Goal: Information Seeking & Learning: Learn about a topic

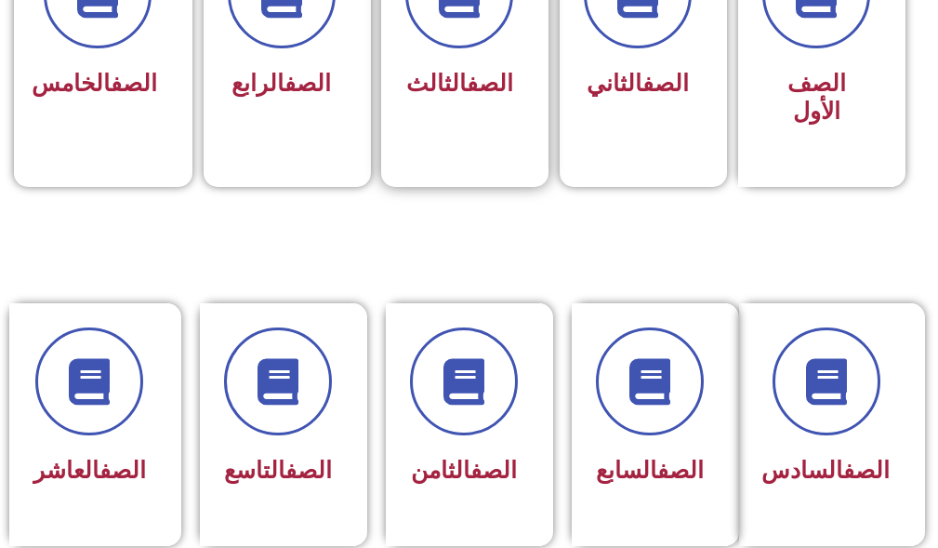
scroll to position [651, 0]
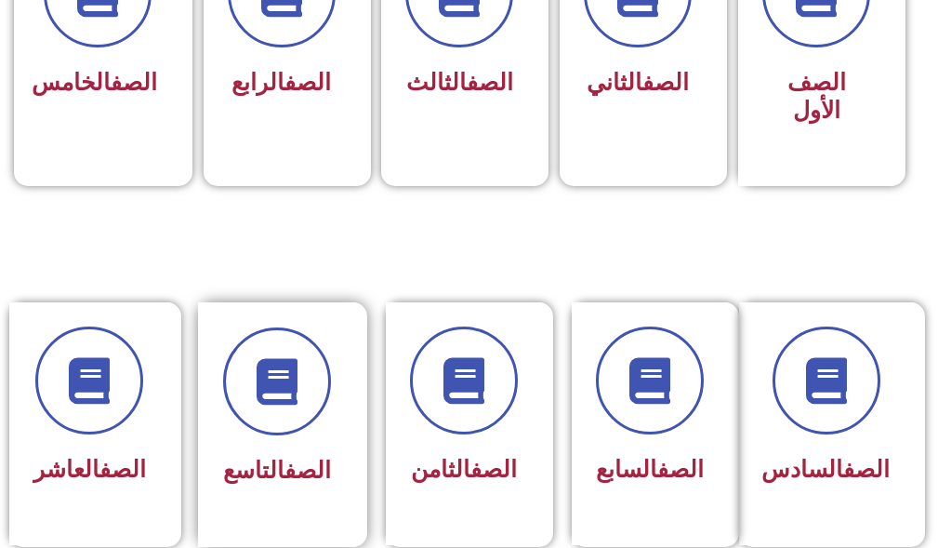
click at [331, 359] on div "الصف التاسع" at bounding box center [277, 424] width 158 height 245
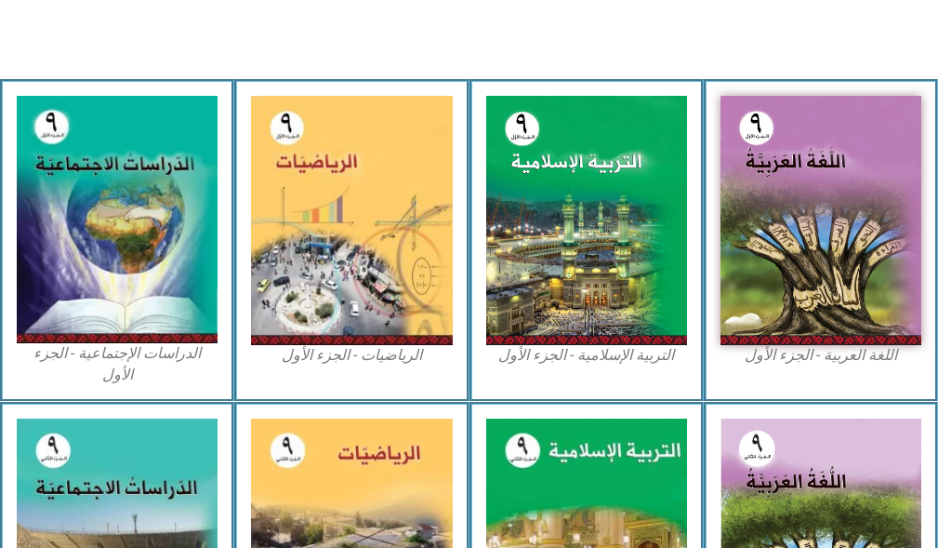
scroll to position [558, 0]
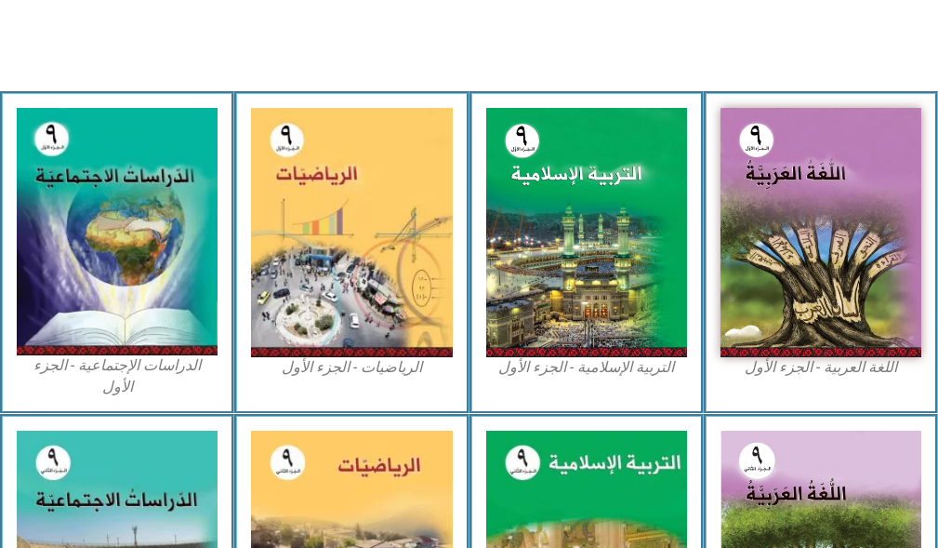
click at [564, 179] on img at bounding box center [586, 232] width 201 height 249
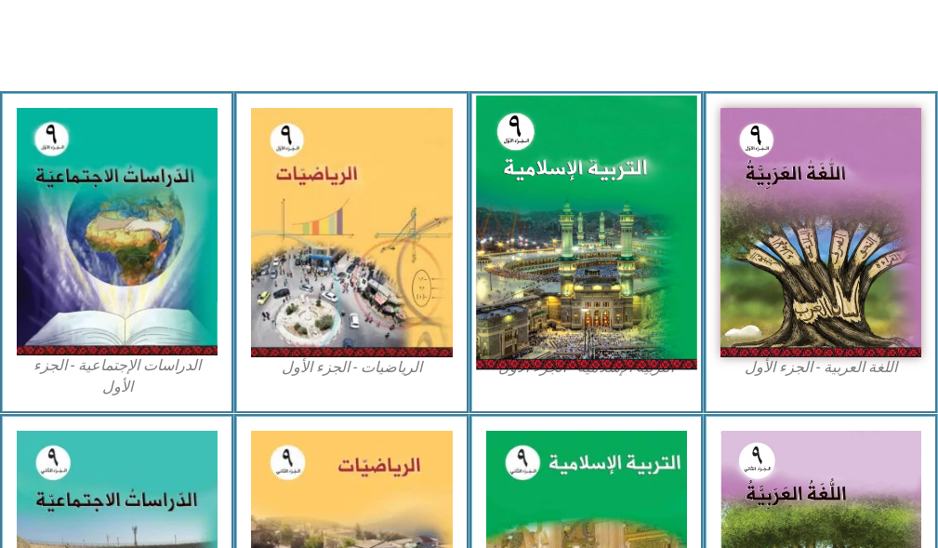
click at [535, 242] on img at bounding box center [586, 233] width 221 height 274
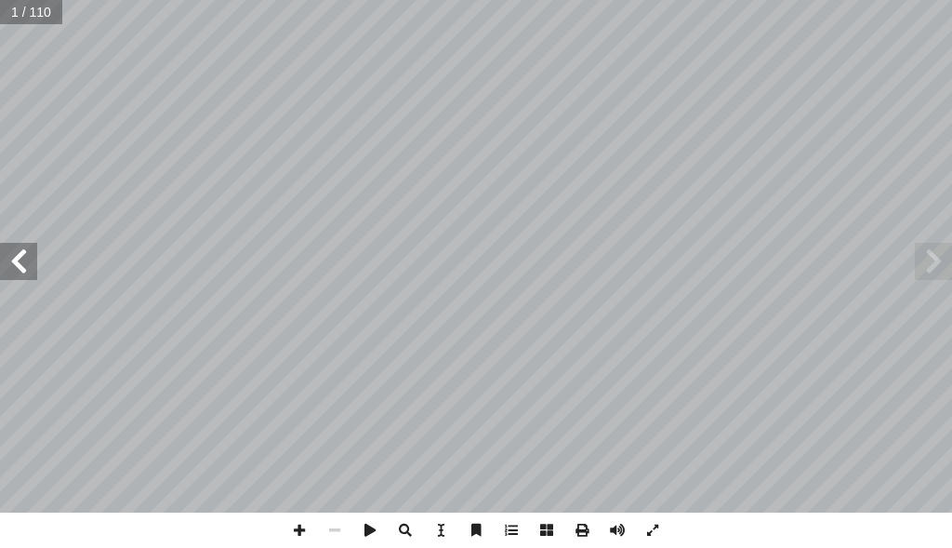
click at [5, 254] on span at bounding box center [18, 261] width 37 height 37
click at [7, 255] on span at bounding box center [18, 261] width 37 height 37
click at [8, 267] on span at bounding box center [18, 261] width 37 height 37
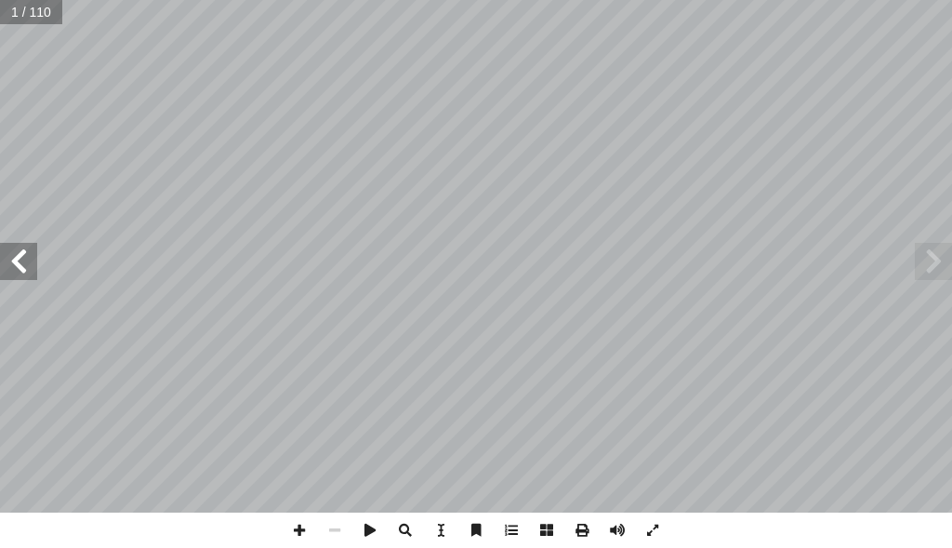
click at [8, 267] on span at bounding box center [18, 261] width 37 height 37
click at [9, 267] on span at bounding box center [18, 261] width 37 height 37
click at [10, 265] on span at bounding box center [18, 261] width 37 height 37
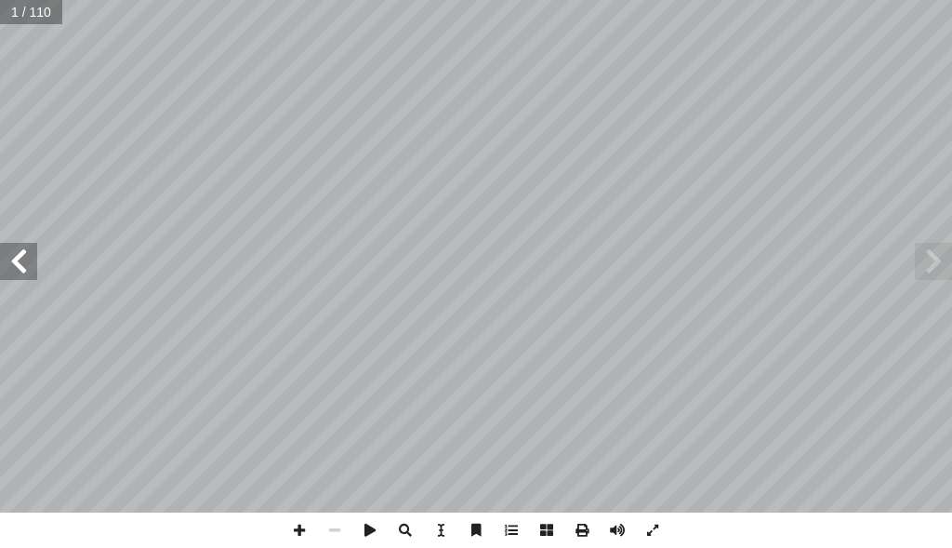
click at [10, 263] on span at bounding box center [18, 261] width 37 height 37
click at [27, 263] on span at bounding box center [18, 261] width 37 height 37
click at [27, 261] on span at bounding box center [18, 261] width 37 height 37
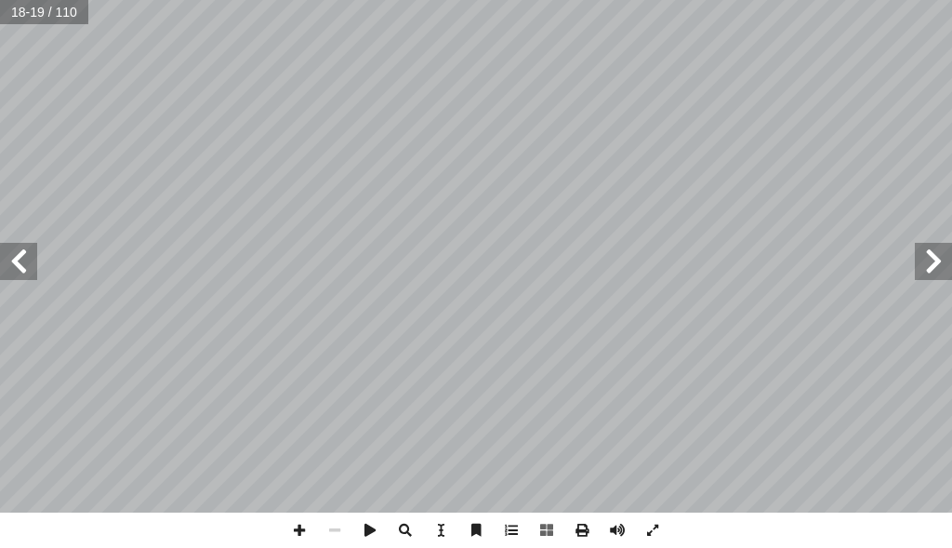
click at [19, 249] on span at bounding box center [18, 261] width 37 height 37
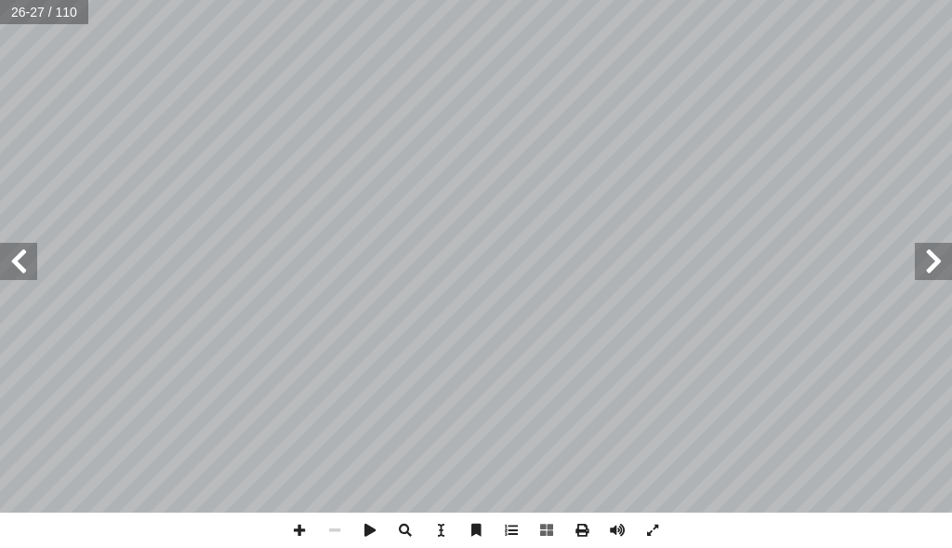
click at [19, 246] on span at bounding box center [18, 261] width 37 height 37
click at [19, 245] on span at bounding box center [18, 261] width 37 height 37
click at [951, 126] on html "الصفحة الرئيسية الصف الأول الصف الثاني الصف الثالث الصف الرابع الصف الخامس الصف…" at bounding box center [476, 63] width 952 height 126
click at [17, 262] on span at bounding box center [18, 261] width 37 height 37
